Goal: Information Seeking & Learning: Find contact information

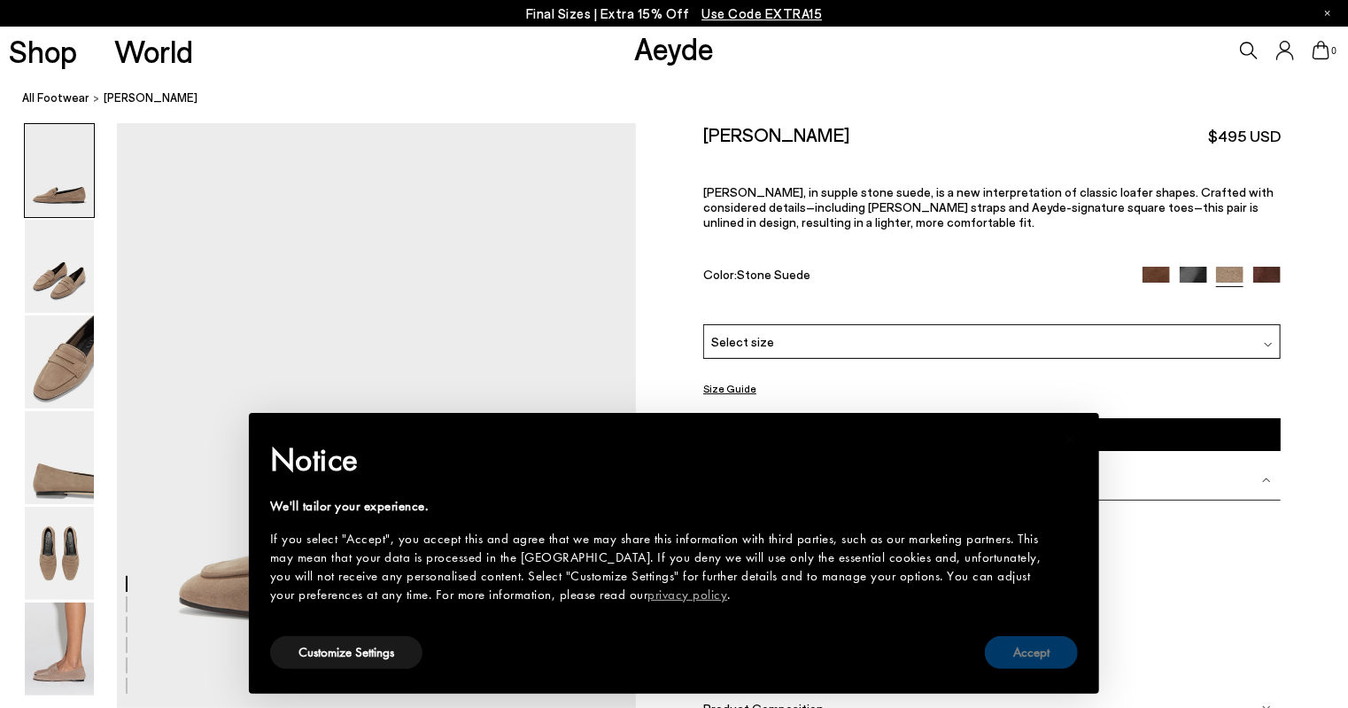
click at [1043, 657] on button "Accept" at bounding box center [1031, 652] width 93 height 33
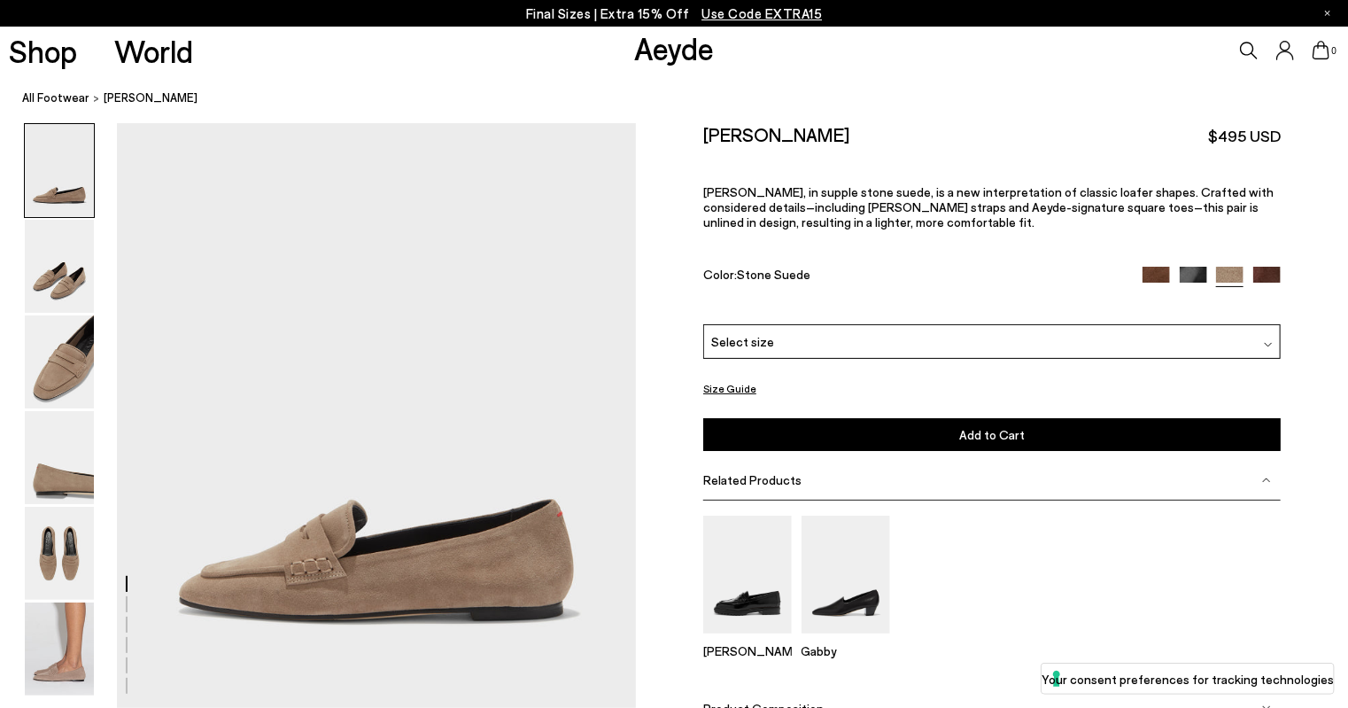
click at [770, 341] on div "Select size" at bounding box center [991, 341] width 577 height 35
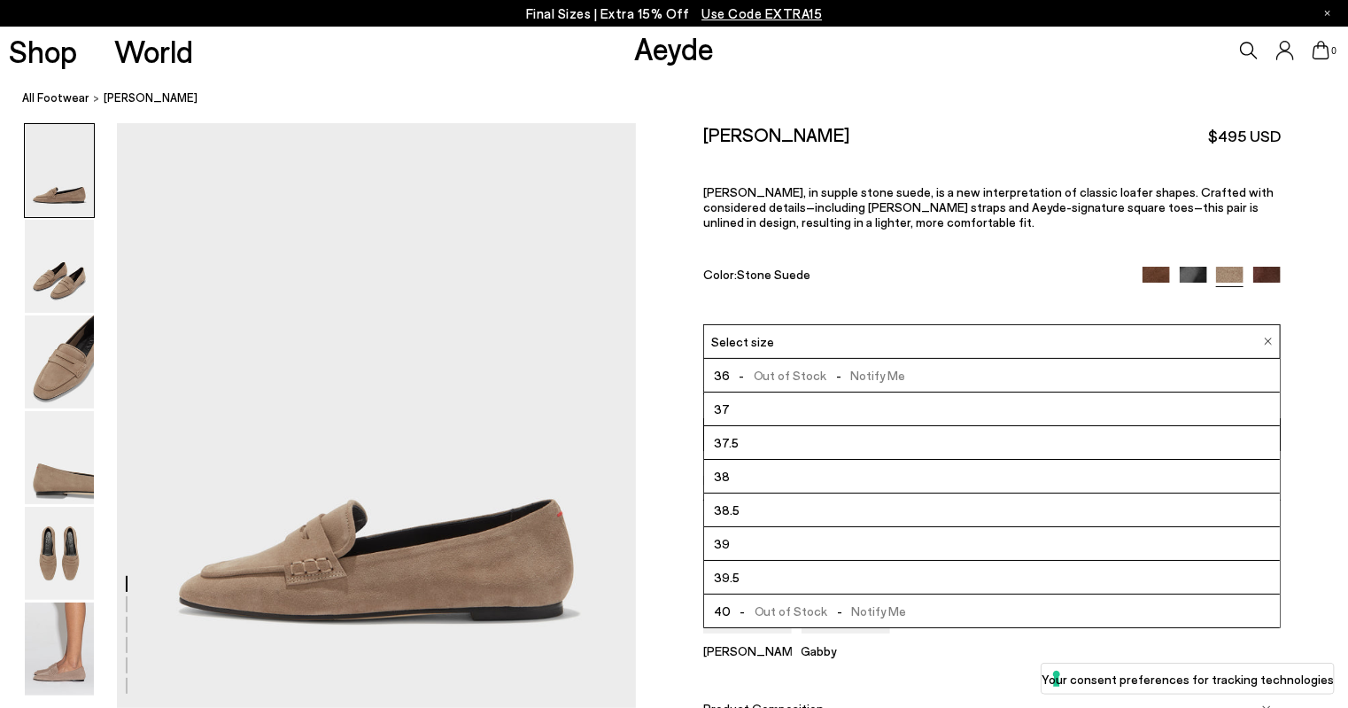
click at [1155, 278] on img at bounding box center [1155, 280] width 27 height 27
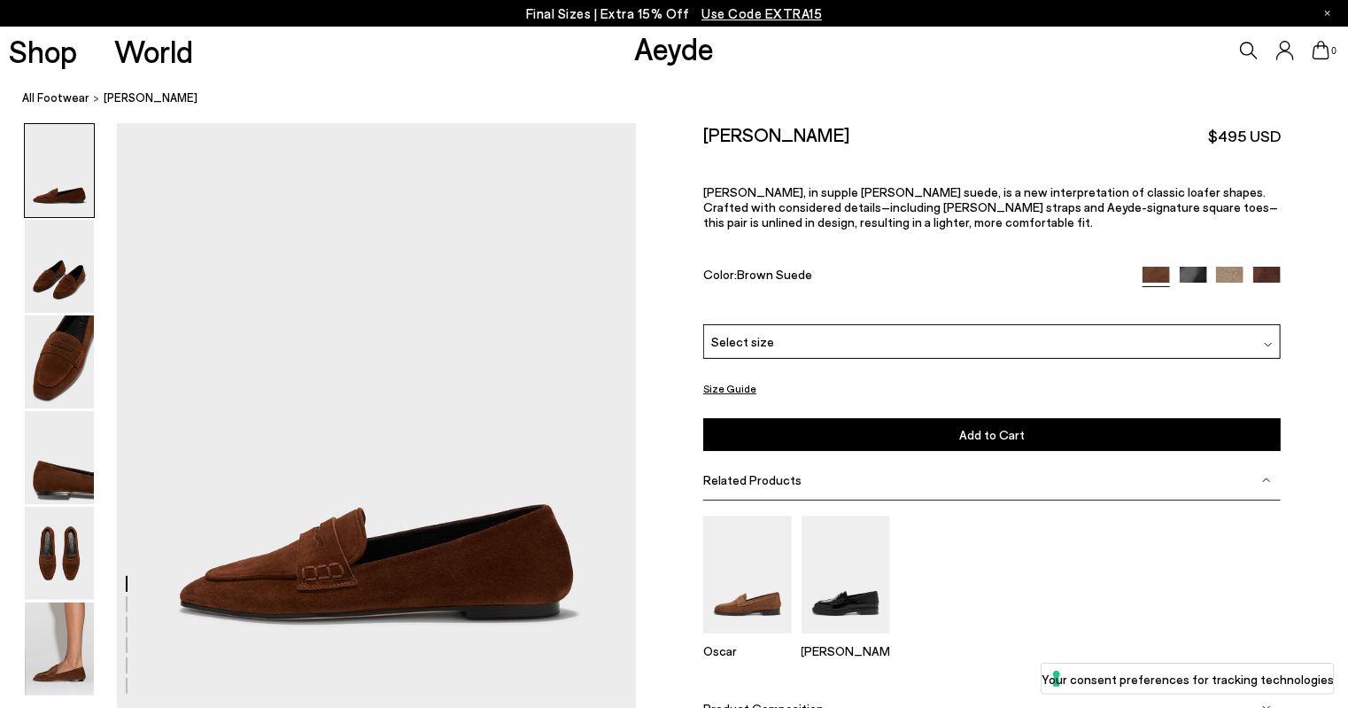
click at [1196, 275] on img at bounding box center [1193, 280] width 27 height 27
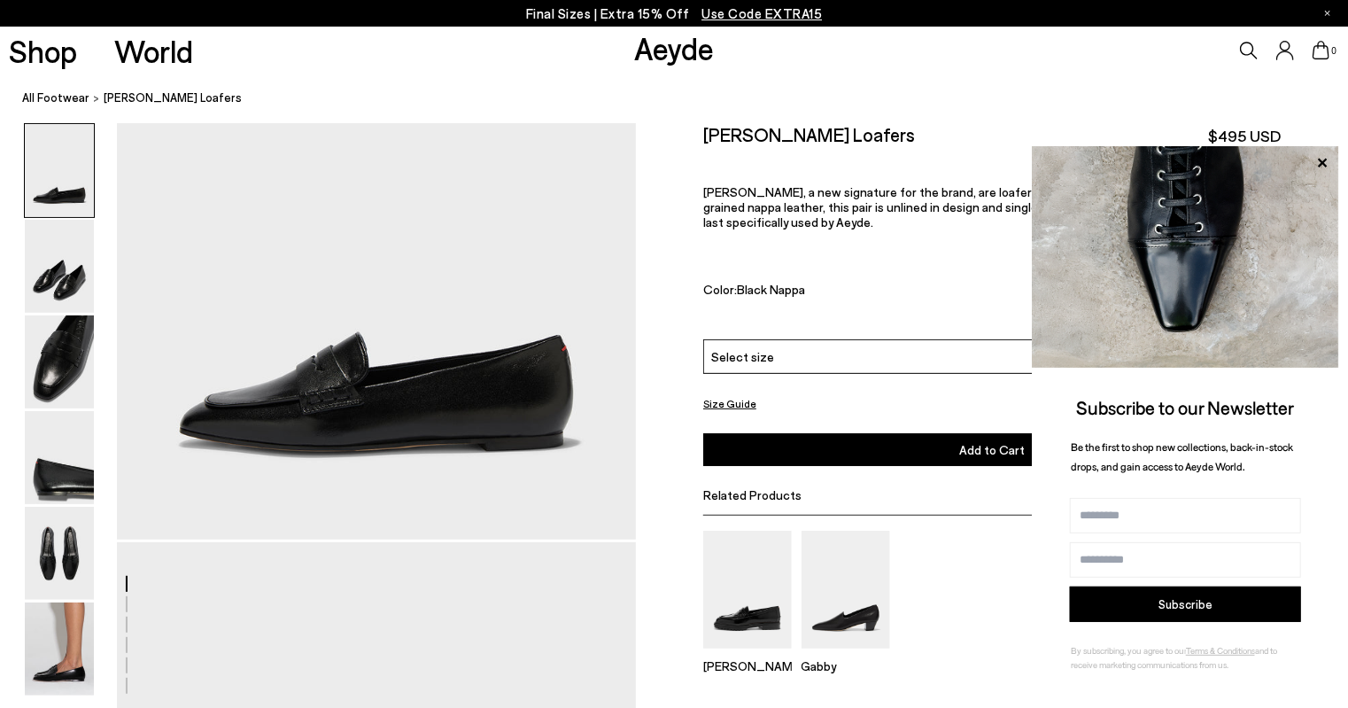
scroll to position [177, 0]
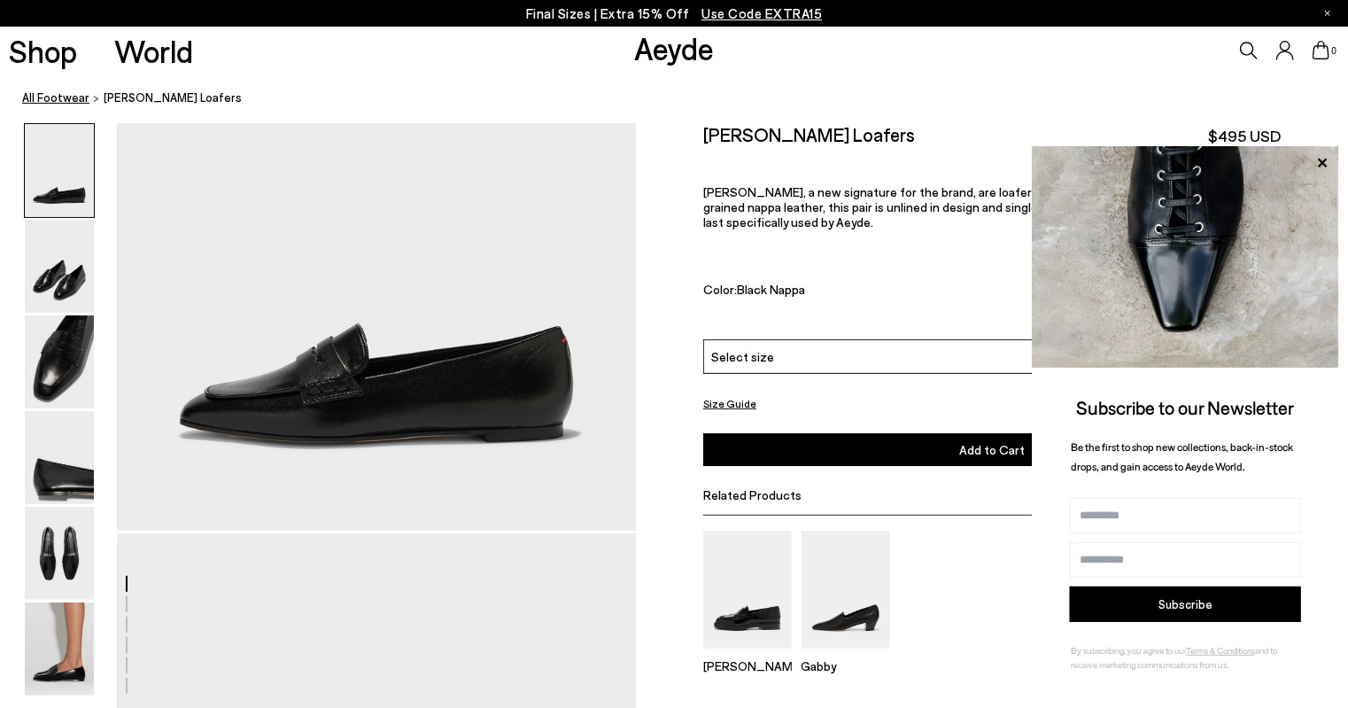
click at [58, 96] on link "All Footwear" at bounding box center [55, 98] width 67 height 19
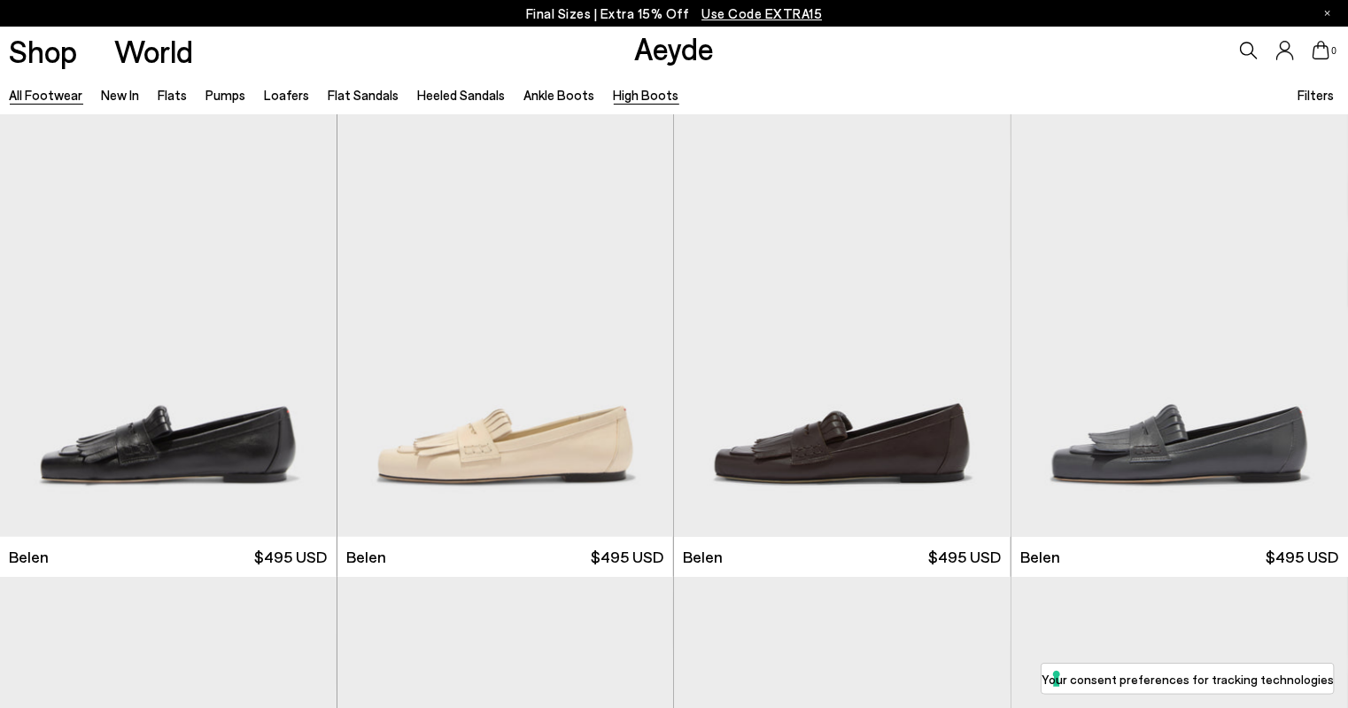
click at [640, 97] on link "High Boots" at bounding box center [647, 95] width 66 height 16
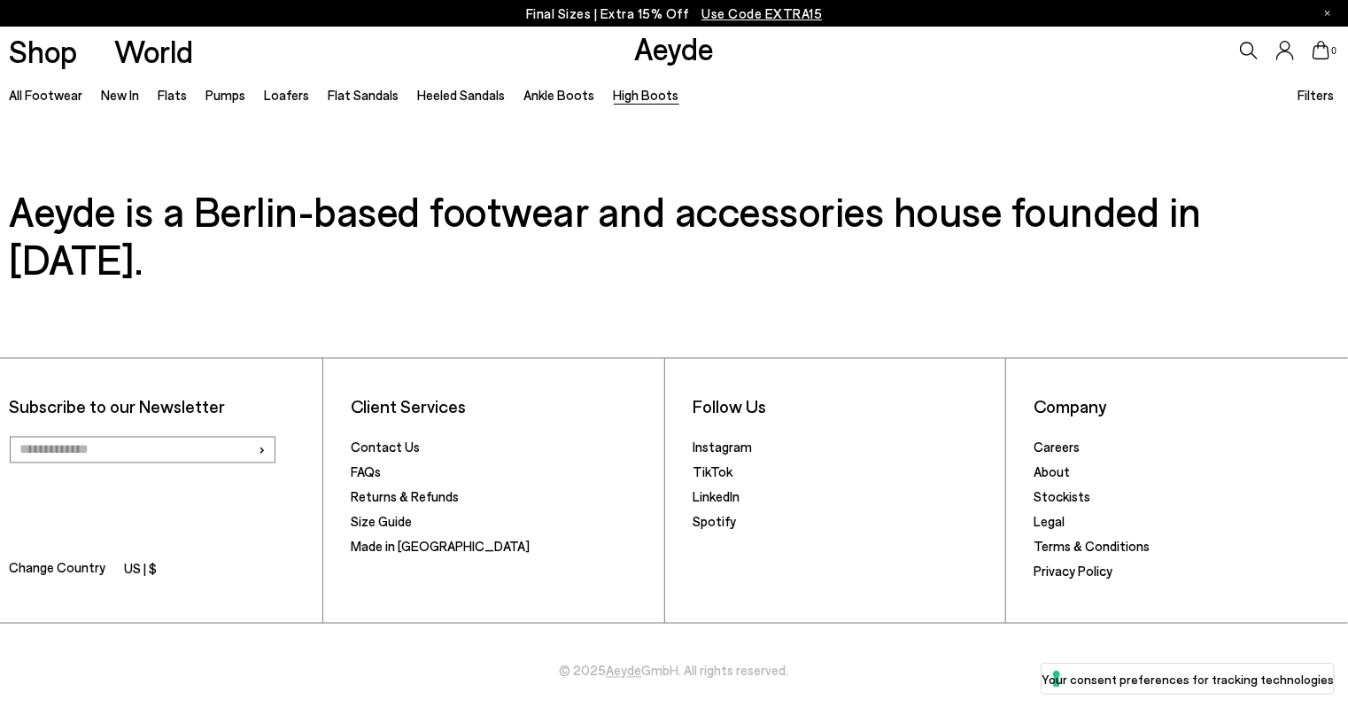
scroll to position [1442, 0]
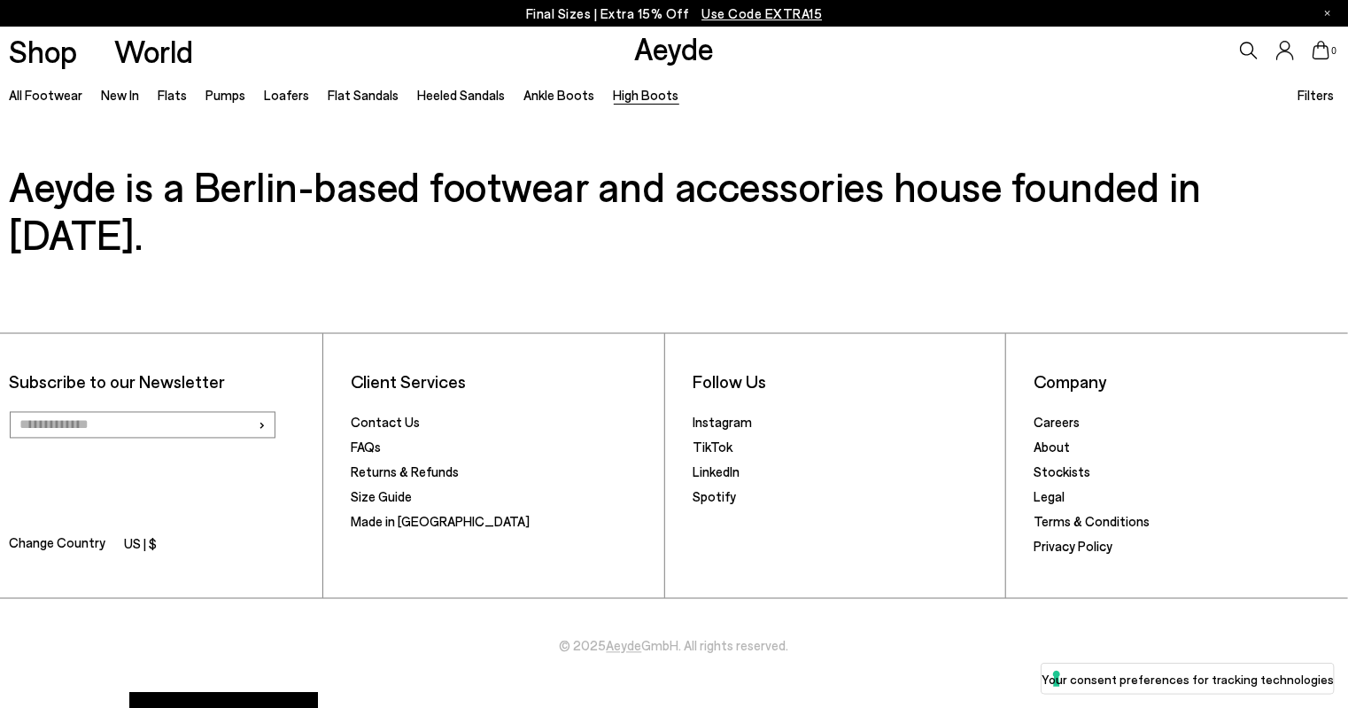
click at [227, 412] on input "email" at bounding box center [143, 425] width 266 height 27
type input "**********"
click at [266, 412] on span "›" at bounding box center [263, 425] width 8 height 26
click at [198, 693] on button "Your Privacy Choices" at bounding box center [223, 716] width 189 height 46
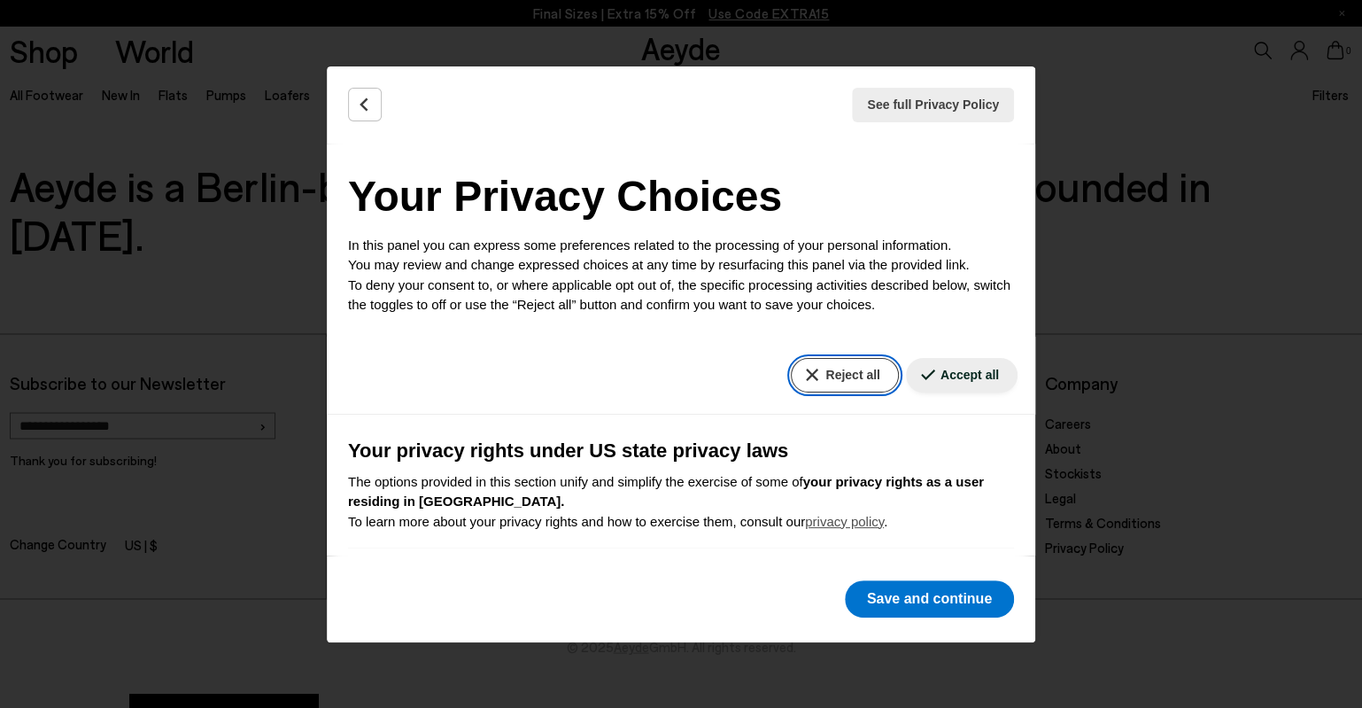
click at [815, 370] on button "Reject all" at bounding box center [844, 375] width 107 height 35
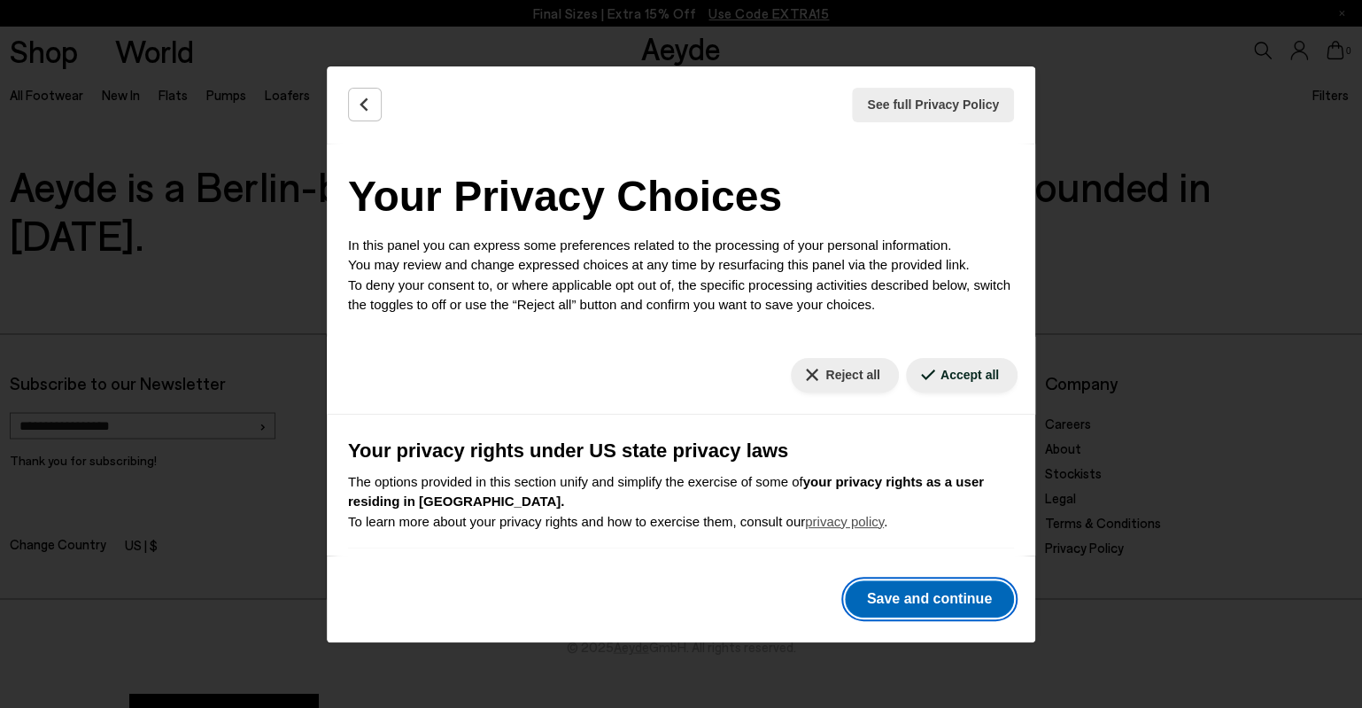
click at [926, 596] on button "Save and continue" at bounding box center [929, 598] width 169 height 37
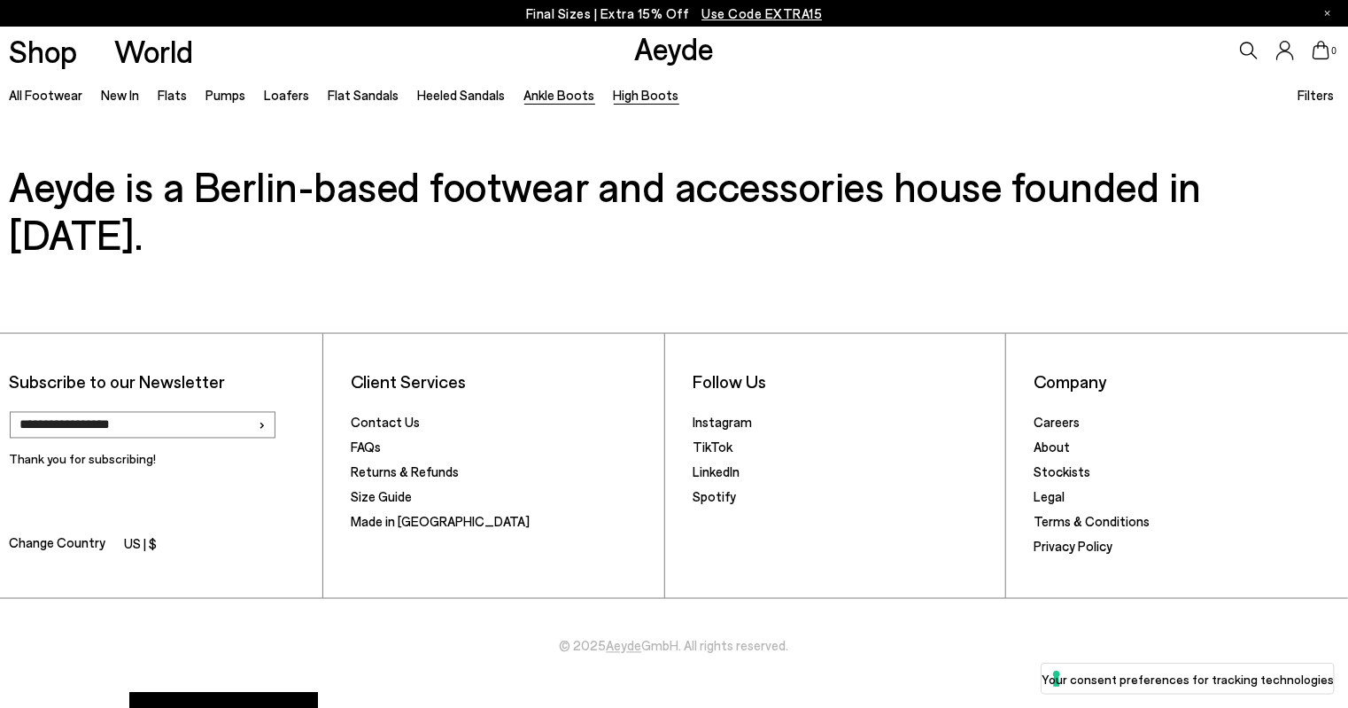
click at [554, 98] on link "Ankle Boots" at bounding box center [559, 95] width 71 height 16
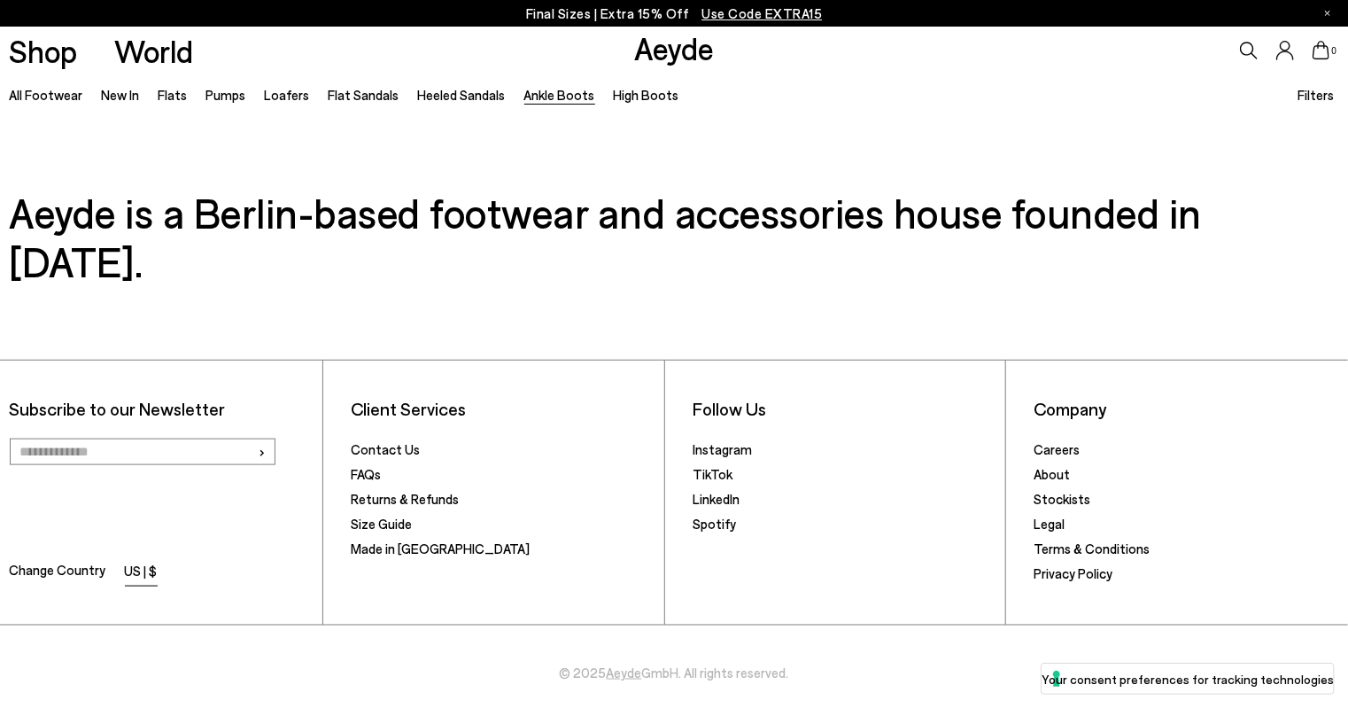
scroll to position [4220, 0]
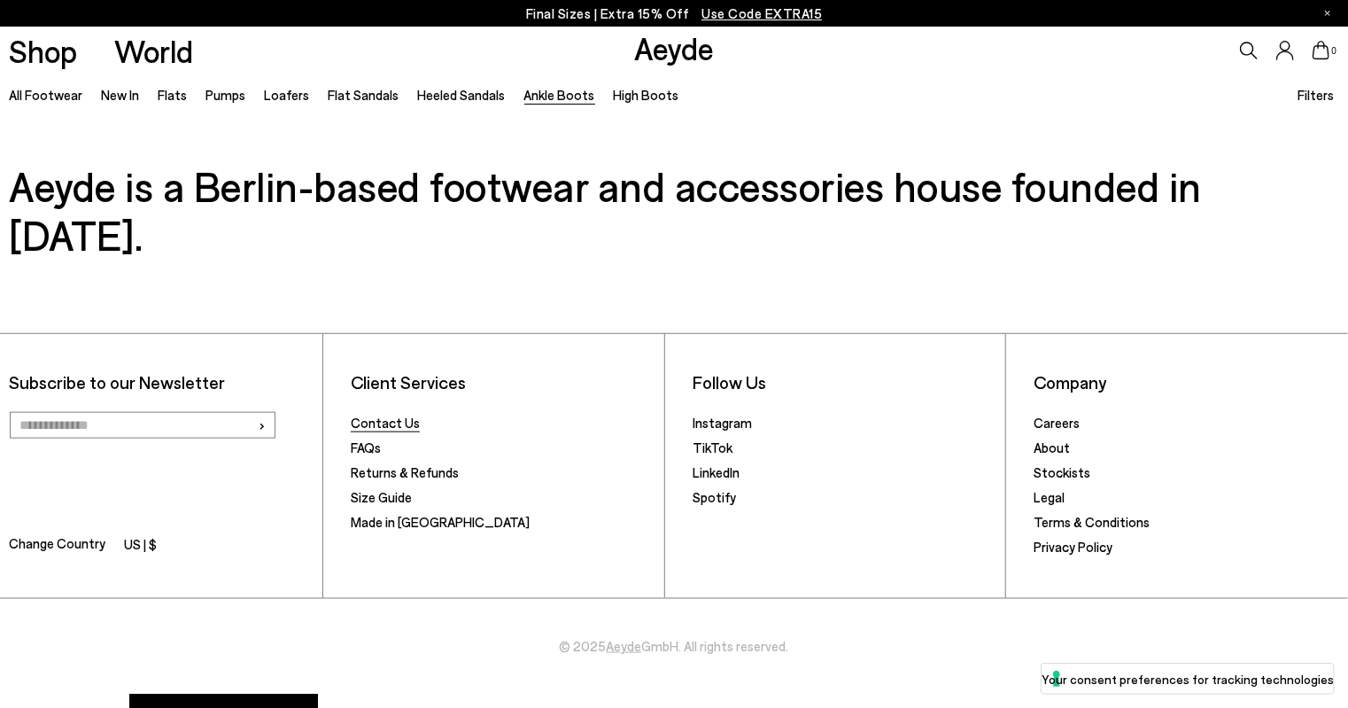
click at [396, 414] on link "Contact Us" at bounding box center [385, 422] width 69 height 16
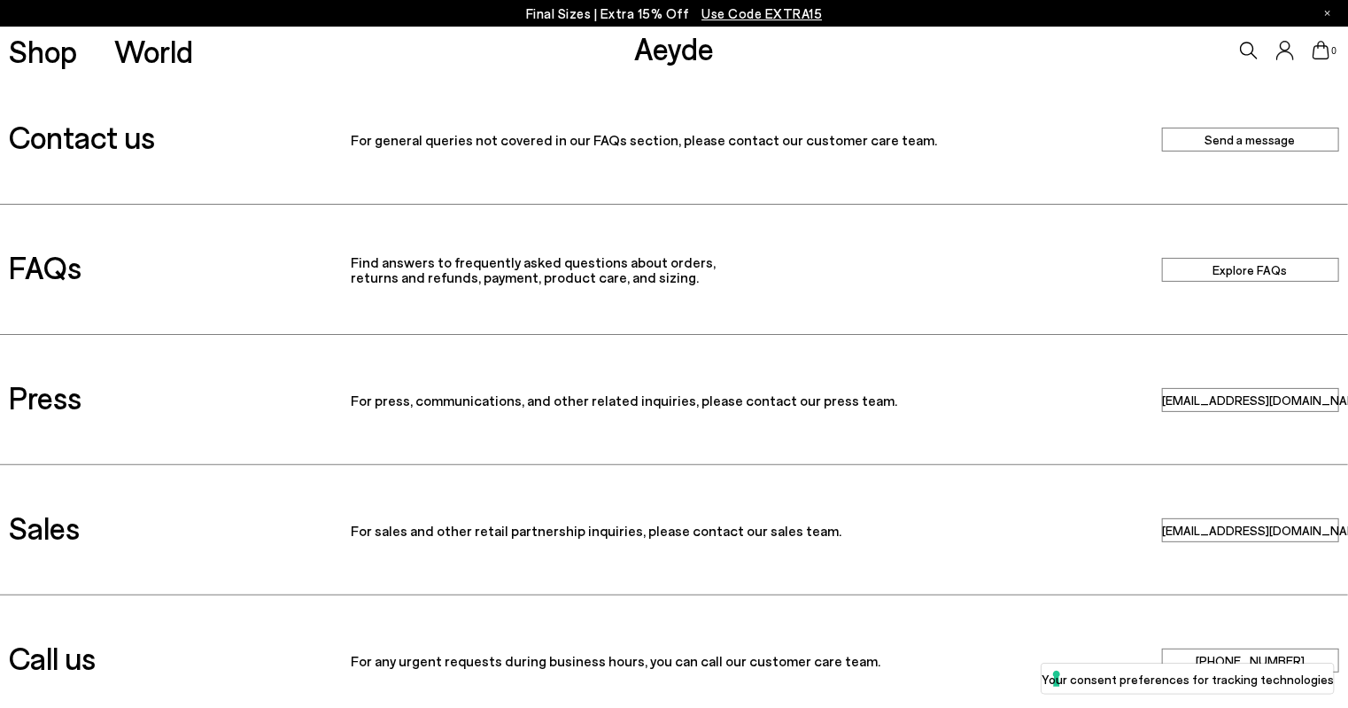
click at [1201, 137] on link "Send a message" at bounding box center [1250, 140] width 177 height 24
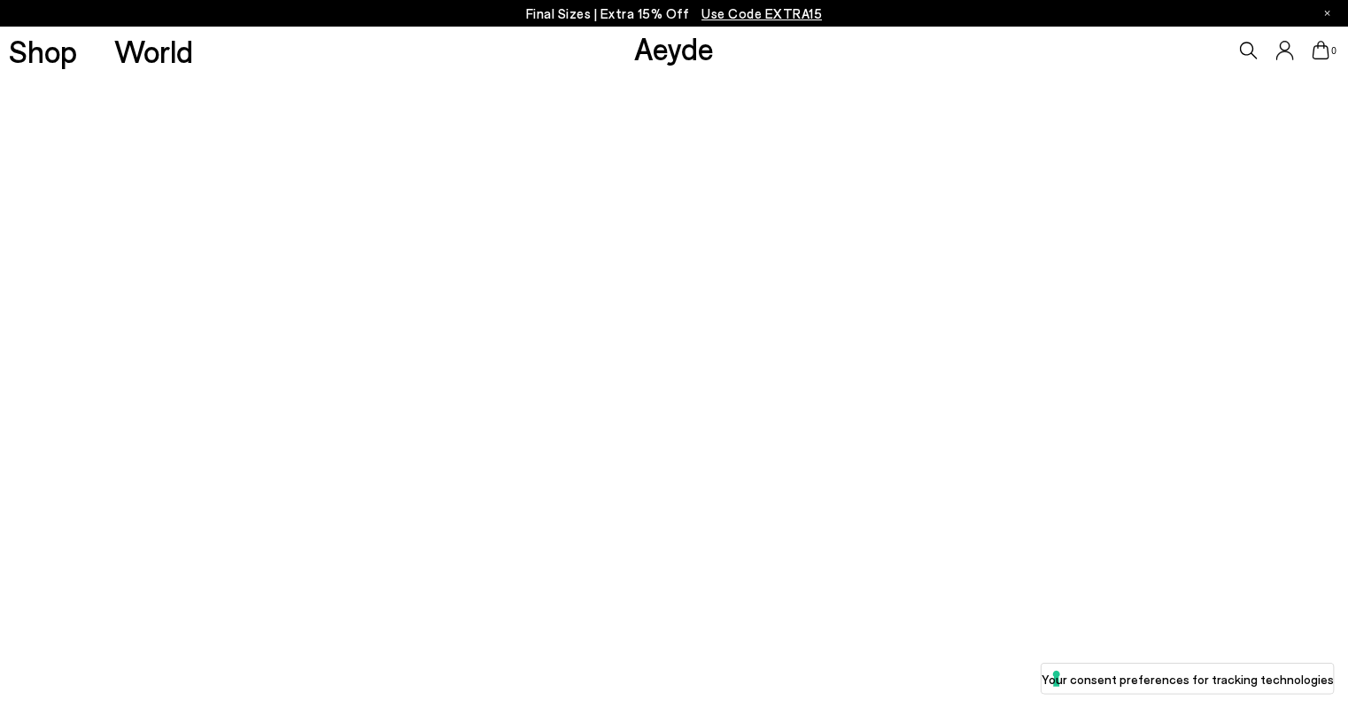
scroll to position [177, 0]
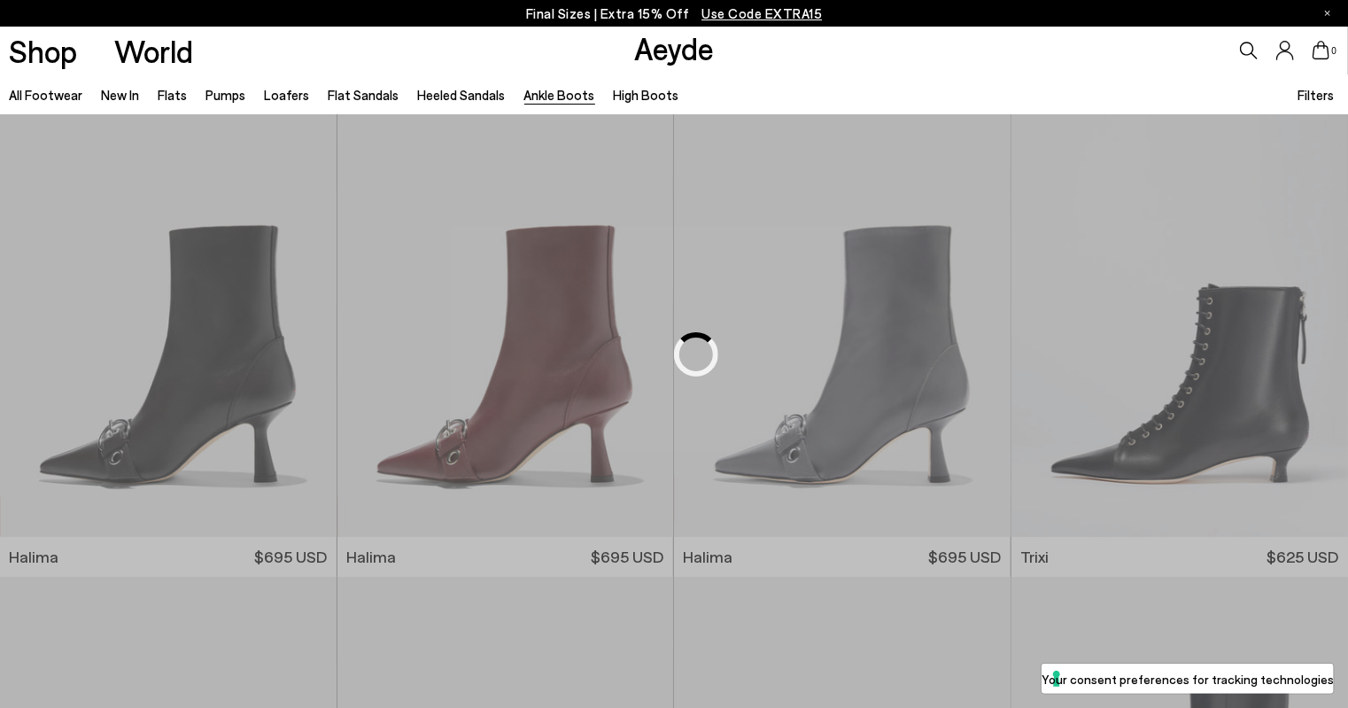
scroll to position [879, 0]
